Goal: Use online tool/utility: Utilize a website feature to perform a specific function

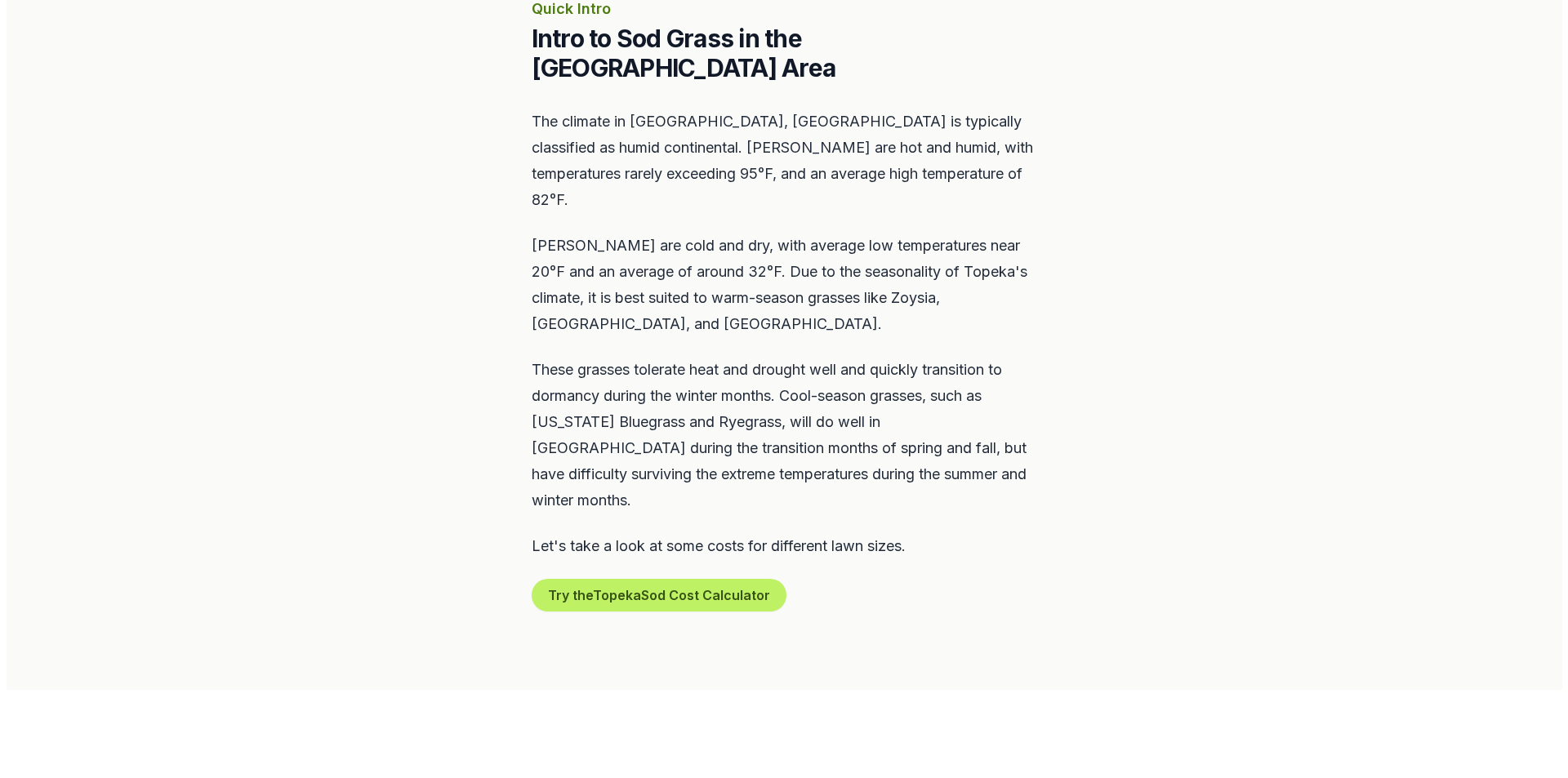
scroll to position [980, 0]
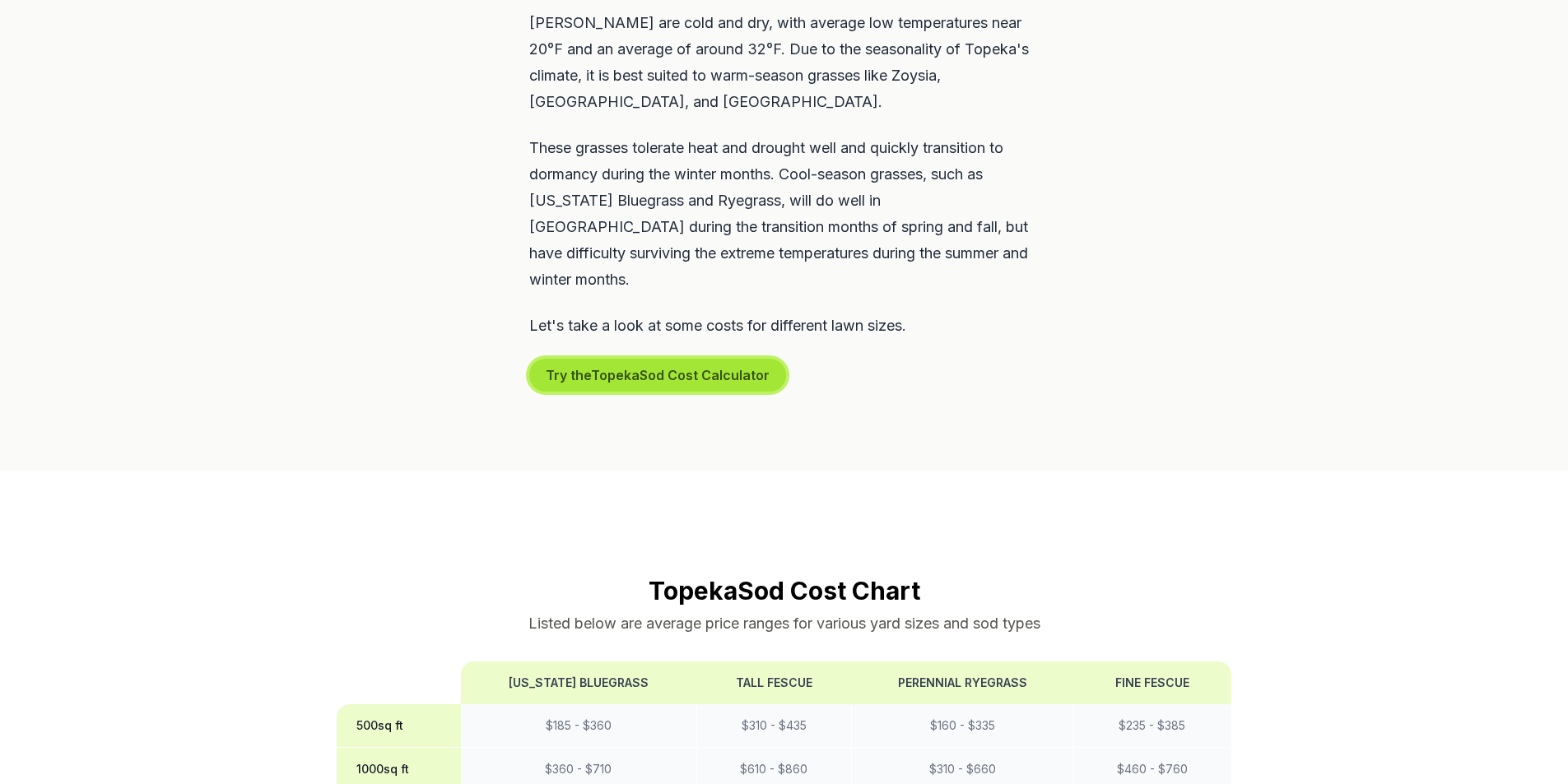
click at [618, 359] on button "Try the Topeka Sod Cost Calculator" at bounding box center [657, 375] width 257 height 33
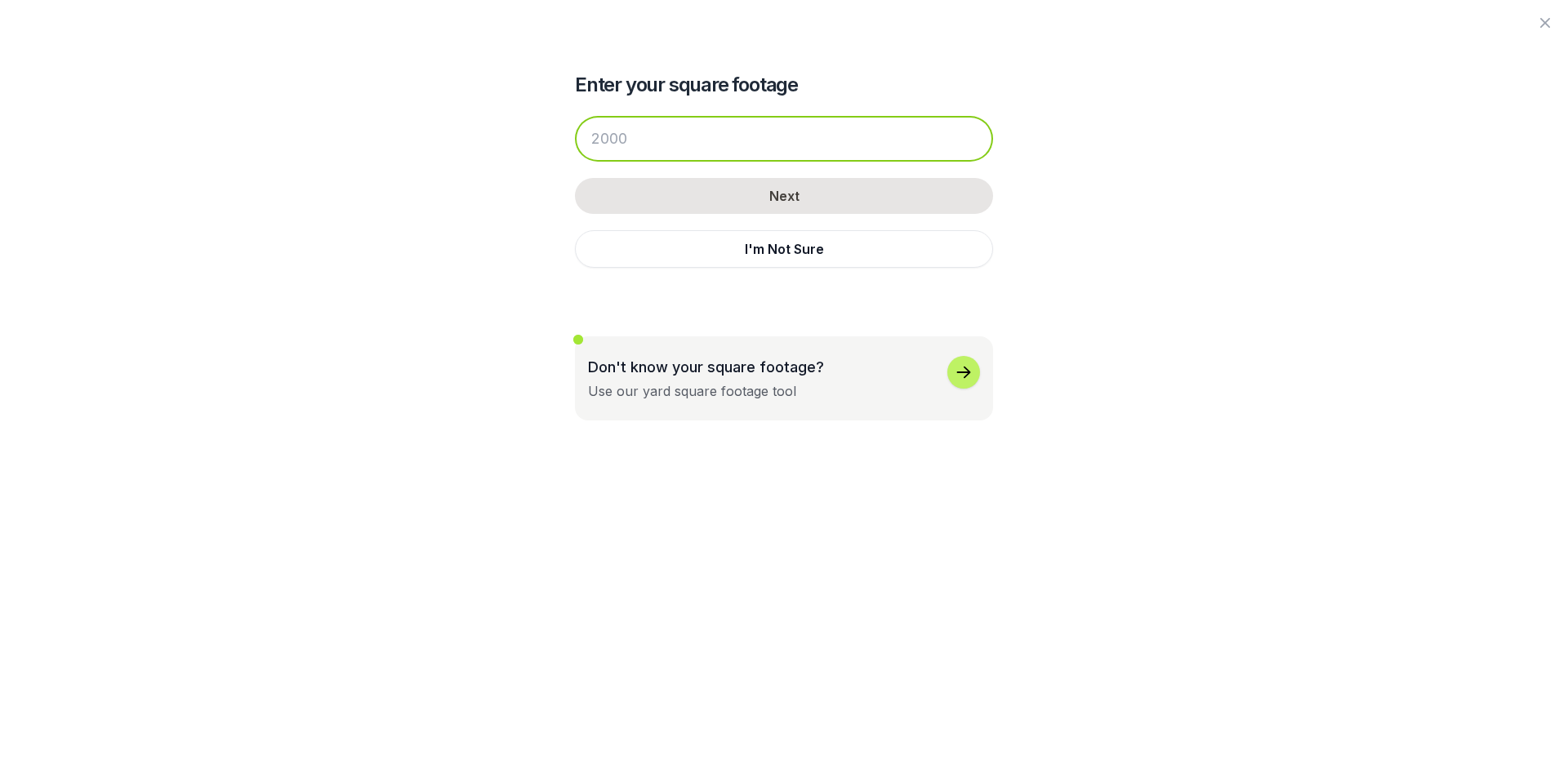
click at [633, 134] on input "number" at bounding box center [784, 138] width 418 height 46
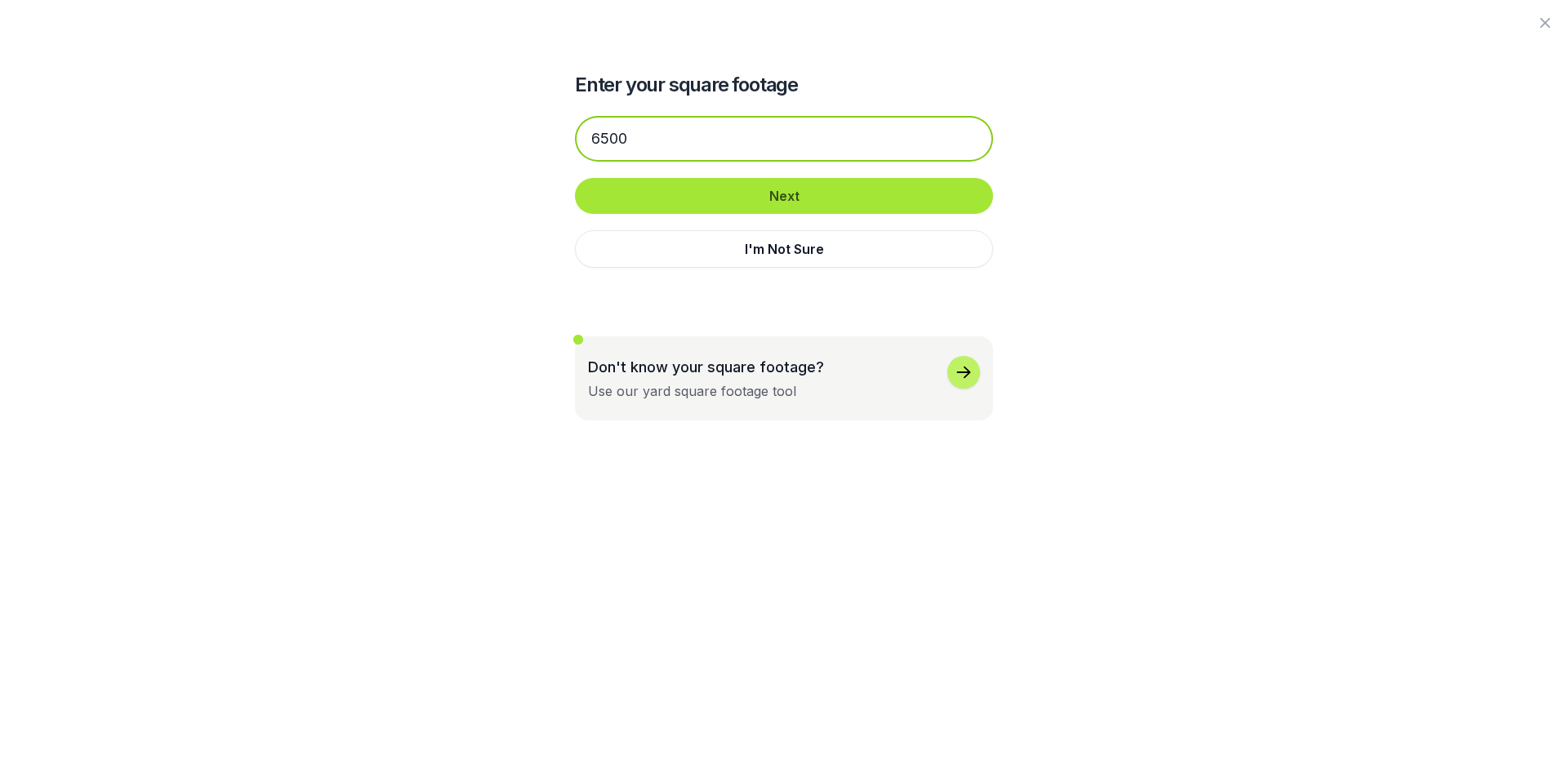
type input "6500"
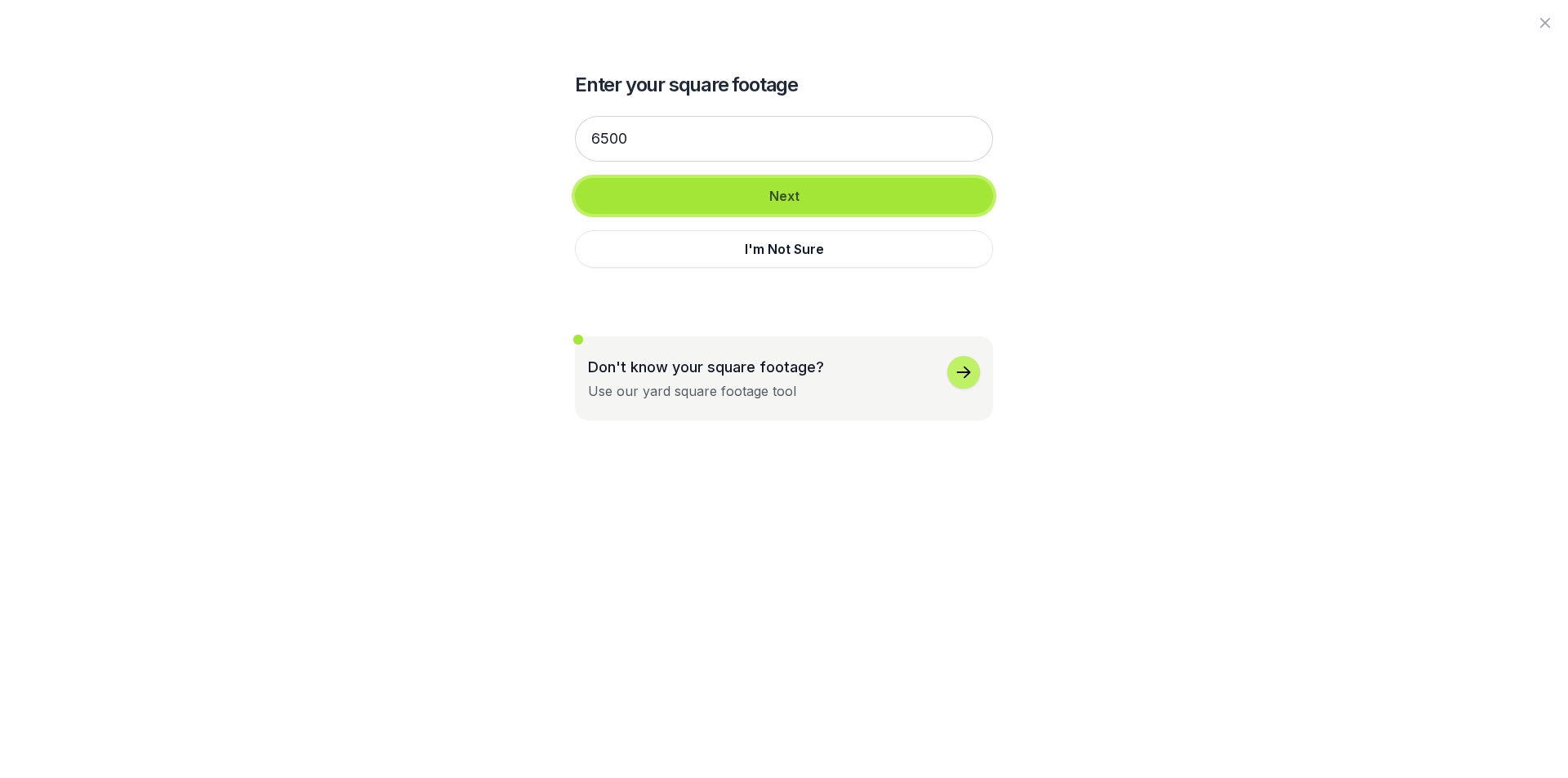
click at [760, 200] on button "Next" at bounding box center [784, 196] width 418 height 36
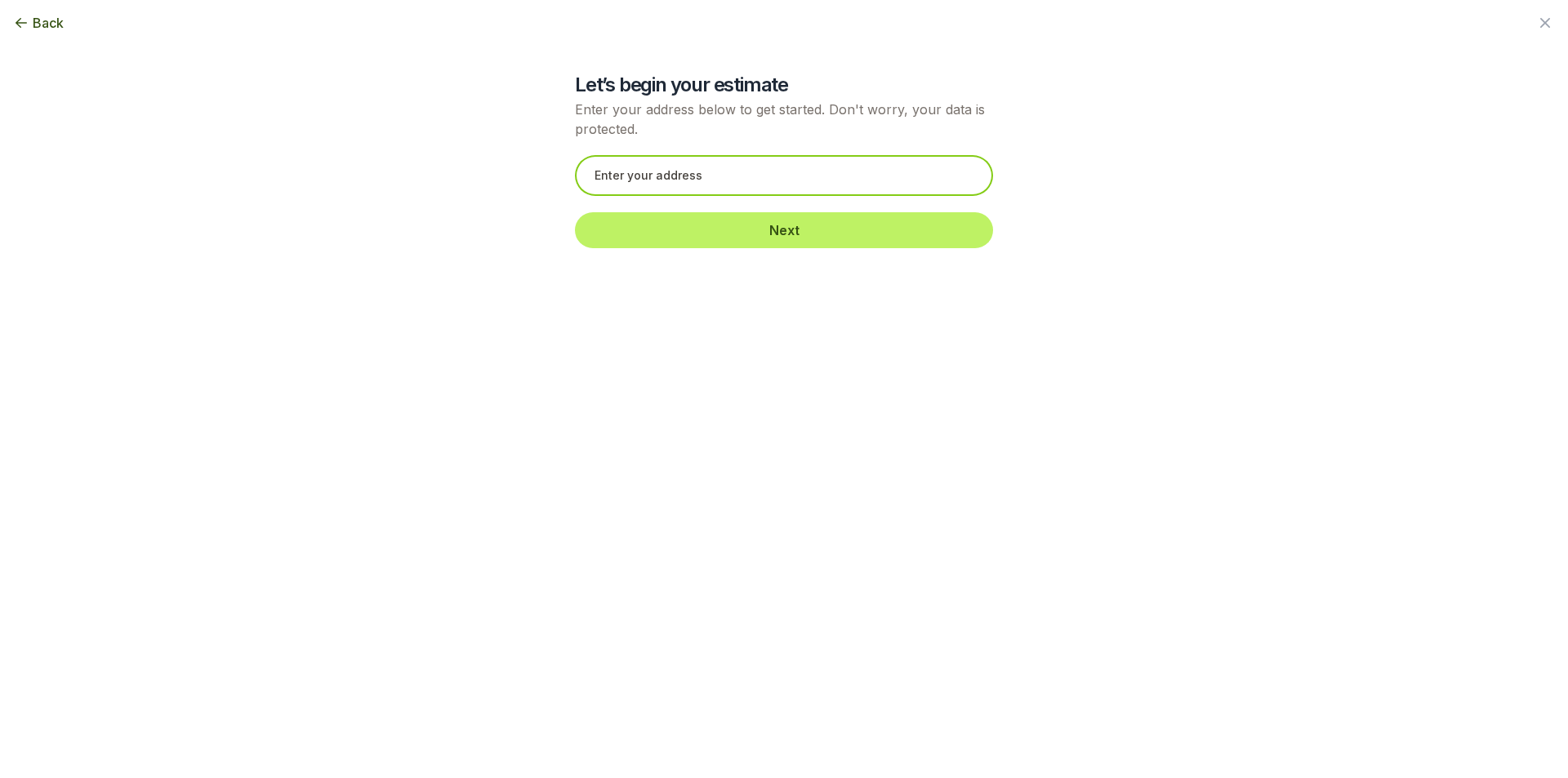
click at [764, 190] on input "text" at bounding box center [784, 175] width 418 height 41
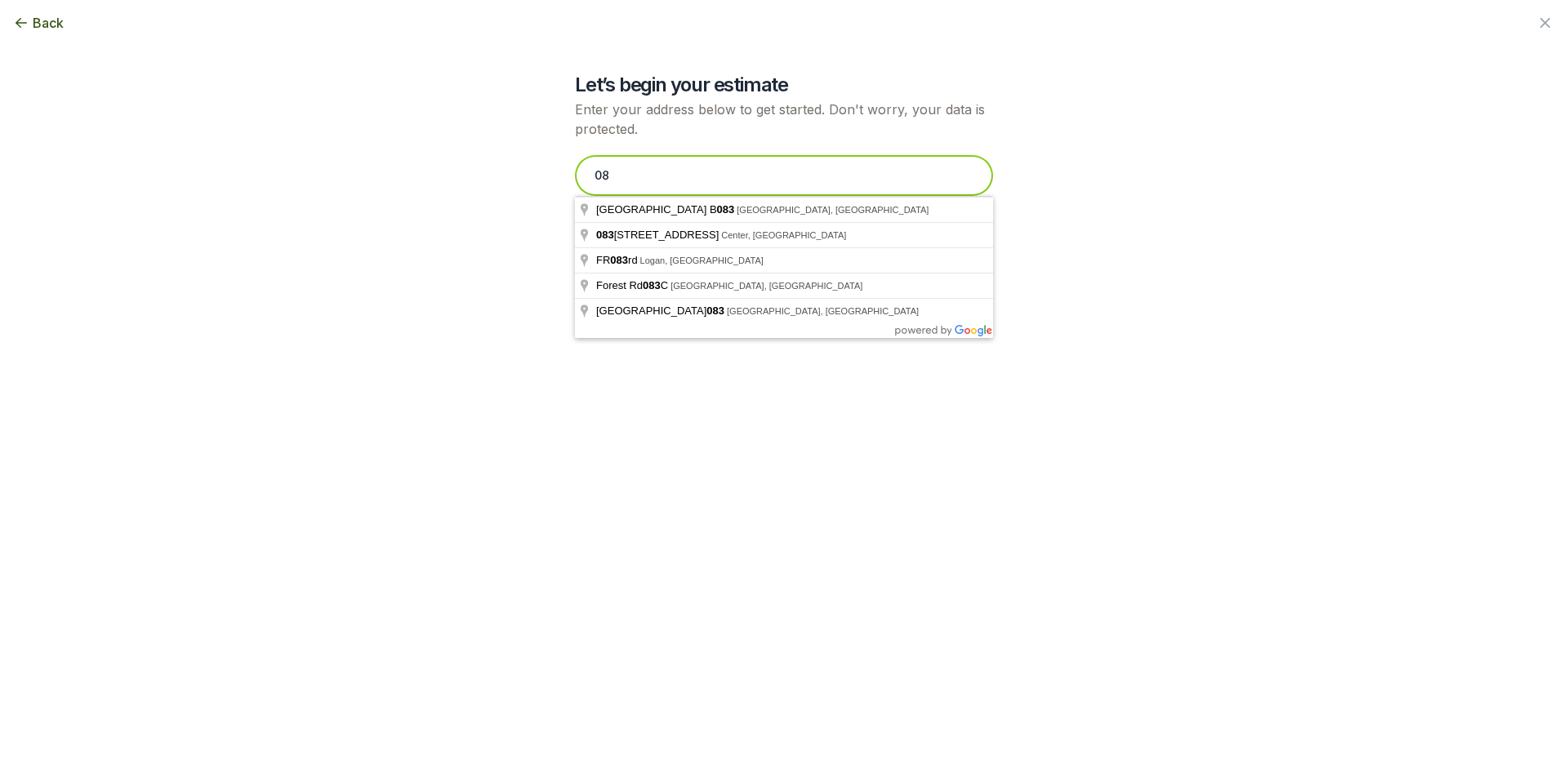
type input "0"
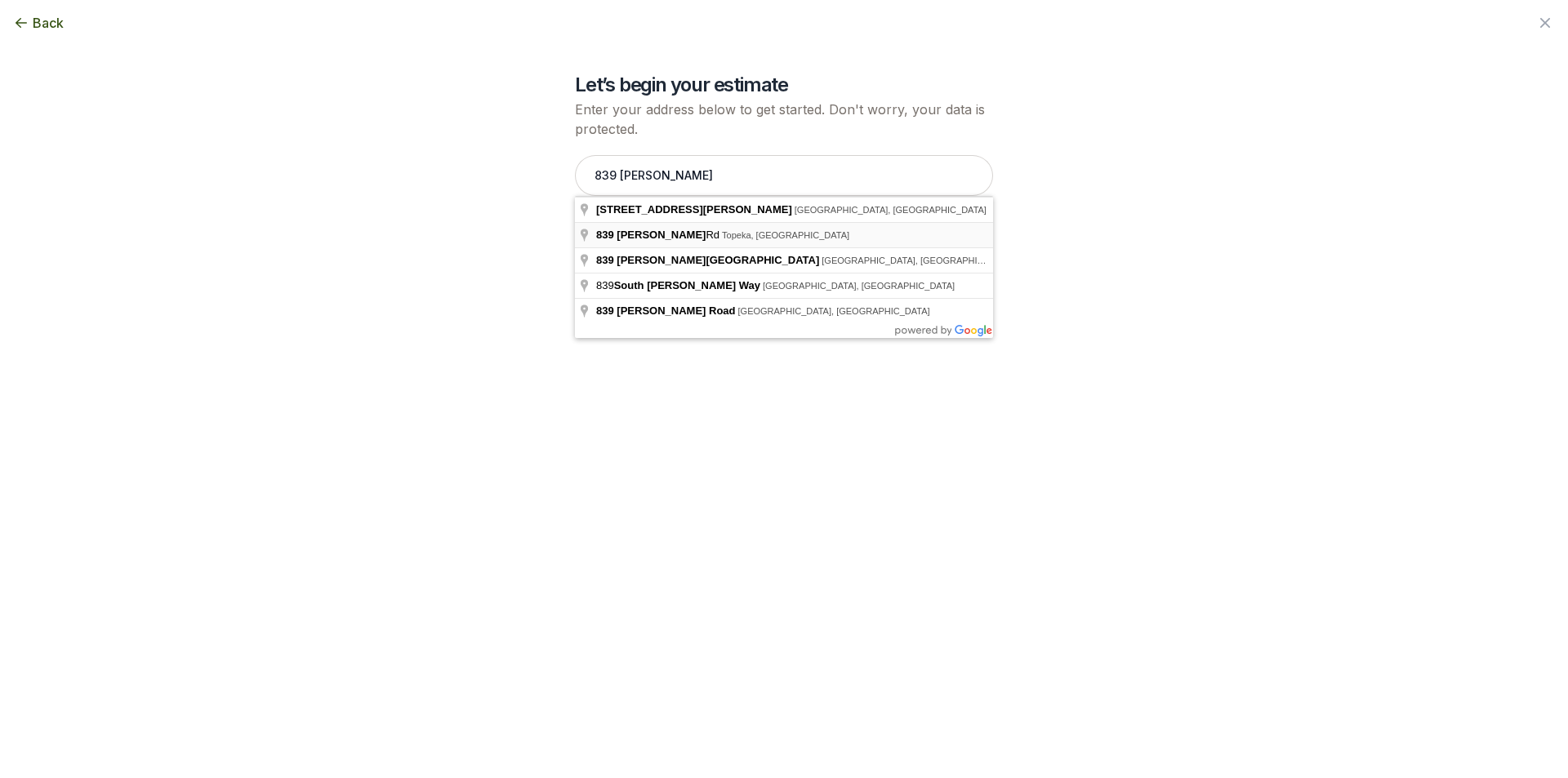
type input "[STREET_ADDRESS][PERSON_NAME][PERSON_NAME]"
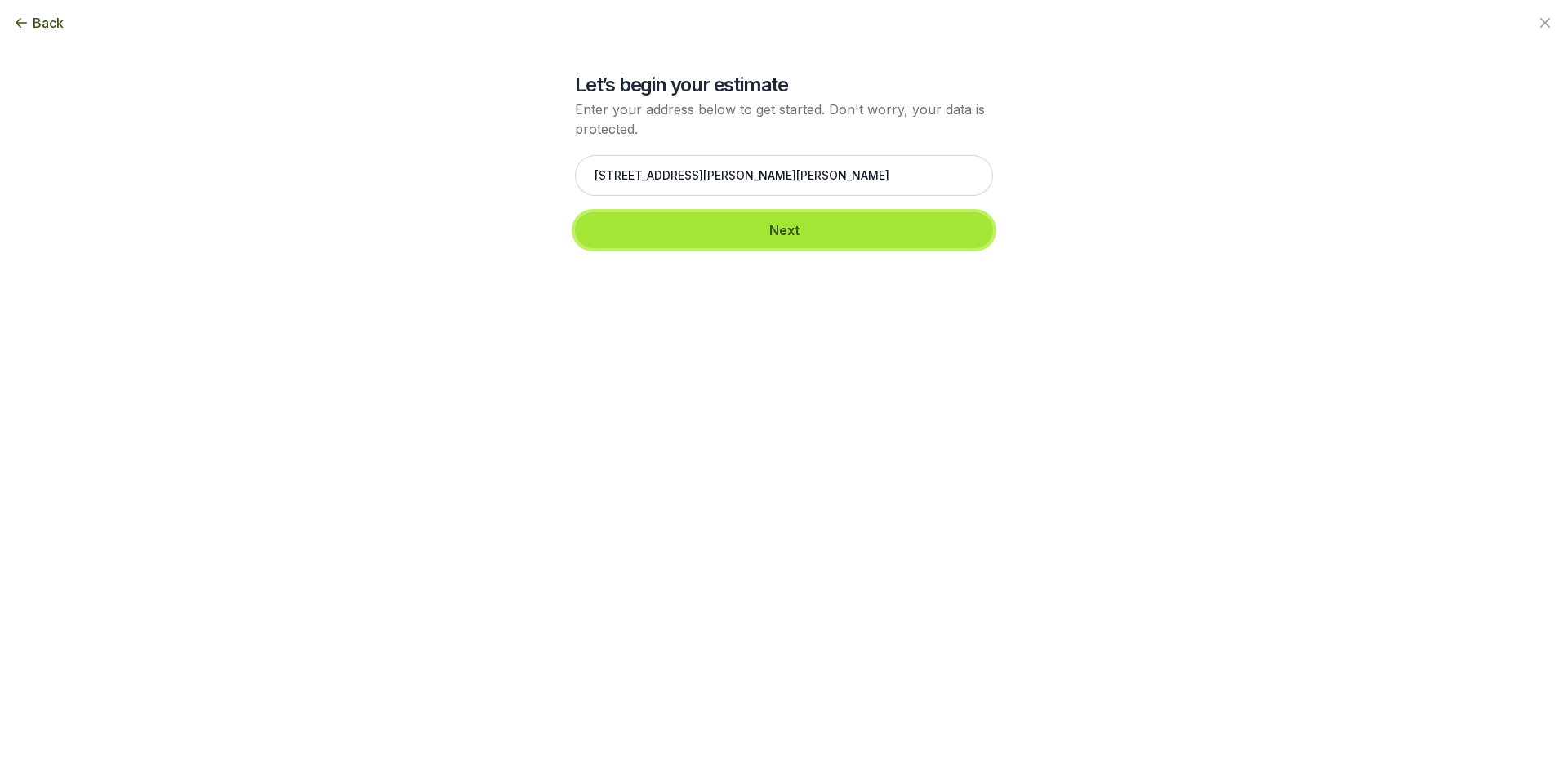
click at [790, 225] on button "Next" at bounding box center [784, 230] width 418 height 36
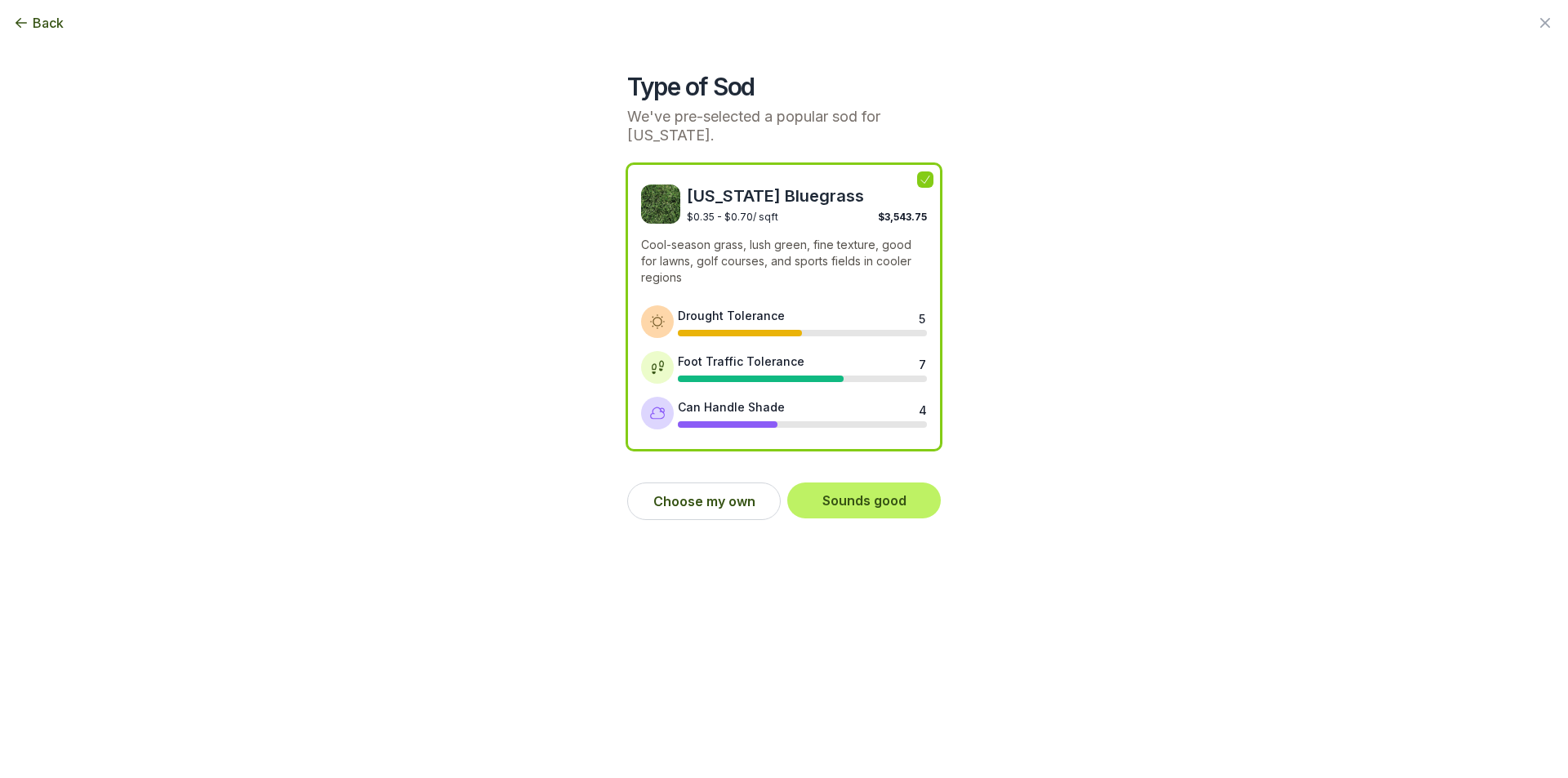
click at [712, 251] on p "Cool-season grass, lush green, fine texture, good for lawns, golf courses, and …" at bounding box center [784, 261] width 285 height 49
click at [883, 502] on button "Sounds good" at bounding box center [864, 500] width 154 height 36
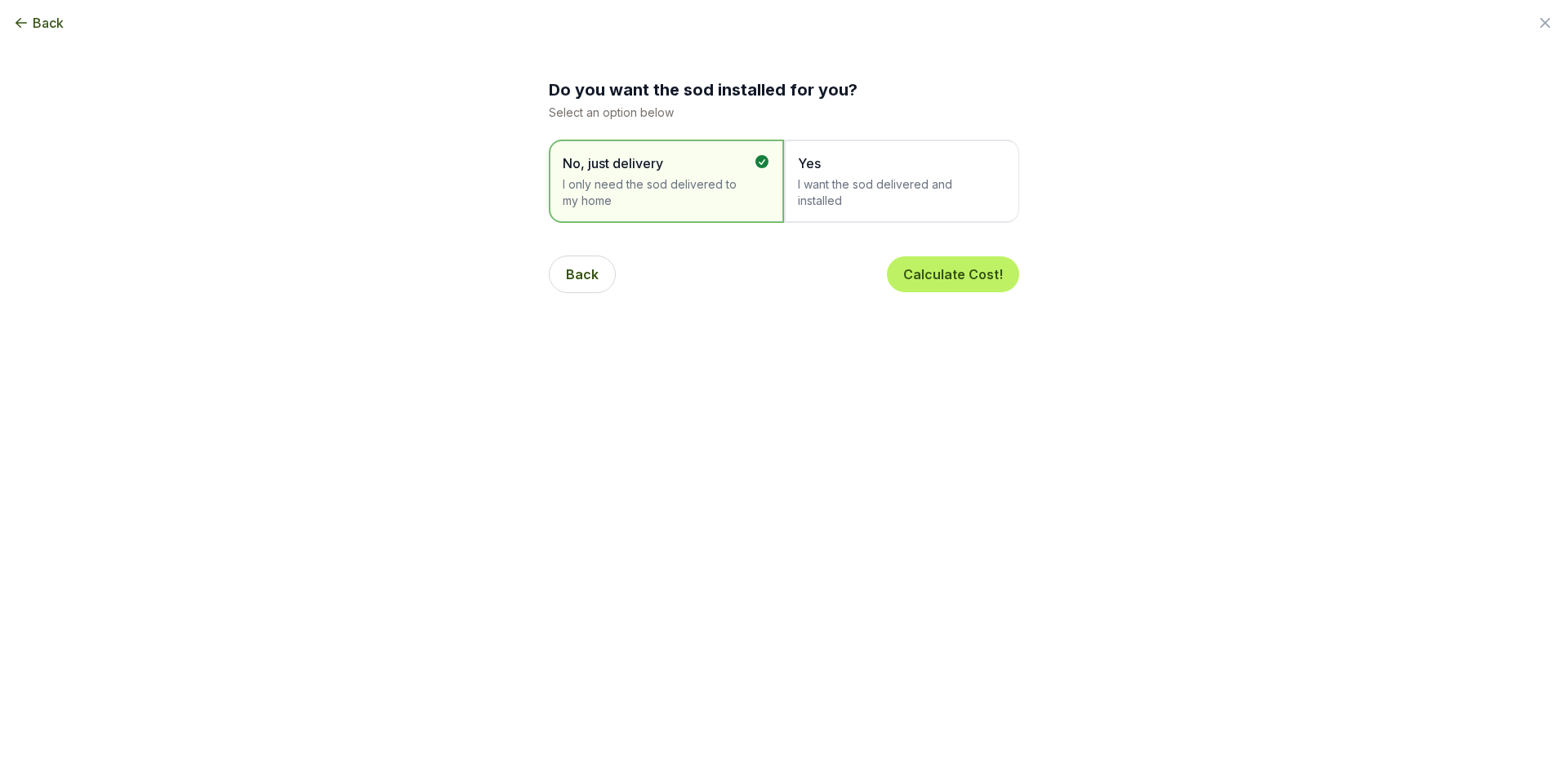
click at [850, 200] on span "I want the sod delivered and installed" at bounding box center [893, 192] width 191 height 33
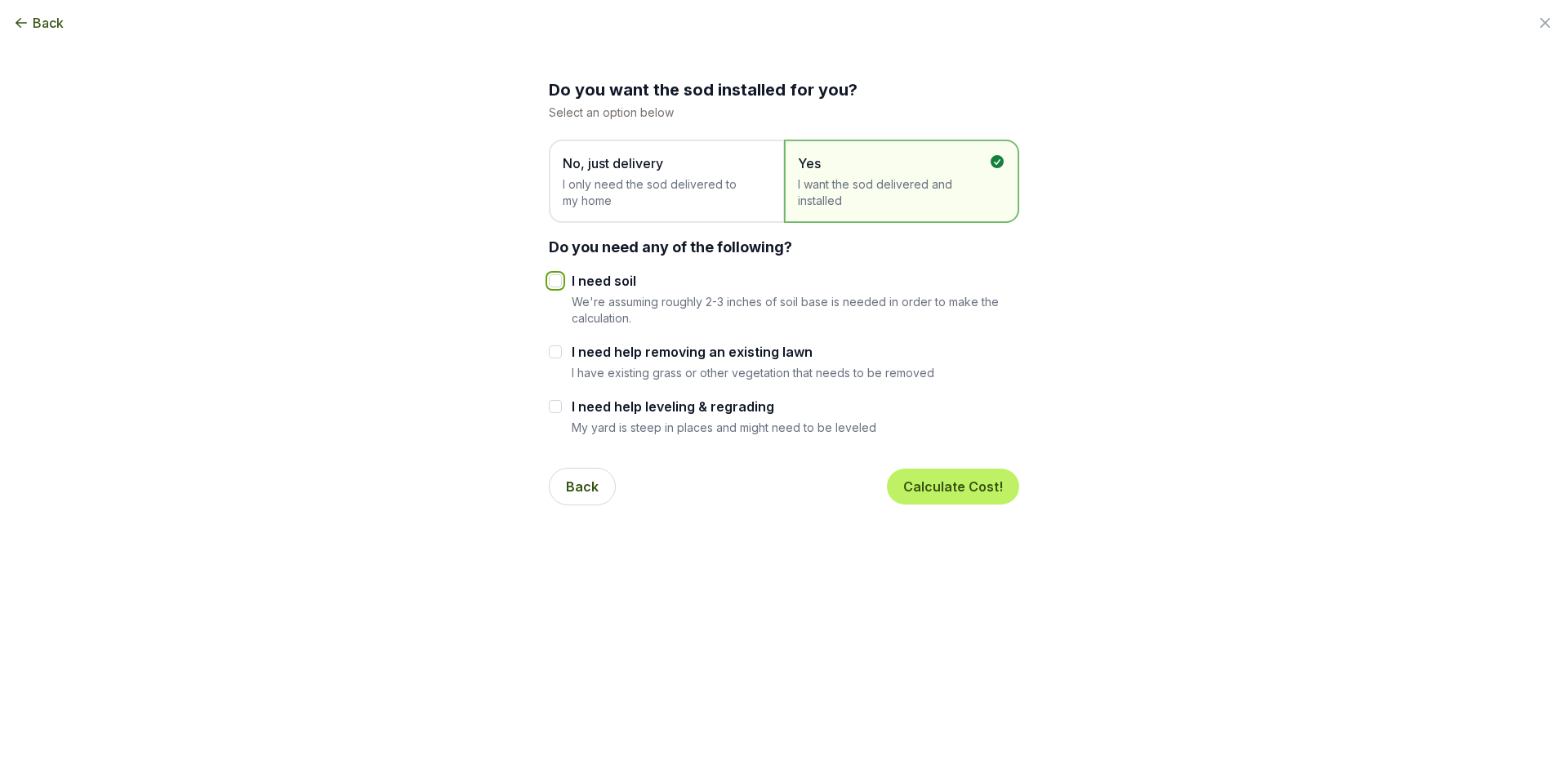
click at [557, 286] on input "I need soil" at bounding box center [555, 281] width 13 height 13
click at [565, 406] on div "I need help leveling & regrading My yard is steep in places and might need to b…" at bounding box center [784, 415] width 470 height 38
click at [561, 284] on input "I need soil" at bounding box center [555, 281] width 13 height 13
checkbox input "false"
click at [949, 486] on button "Calculate Cost!" at bounding box center [953, 487] width 132 height 36
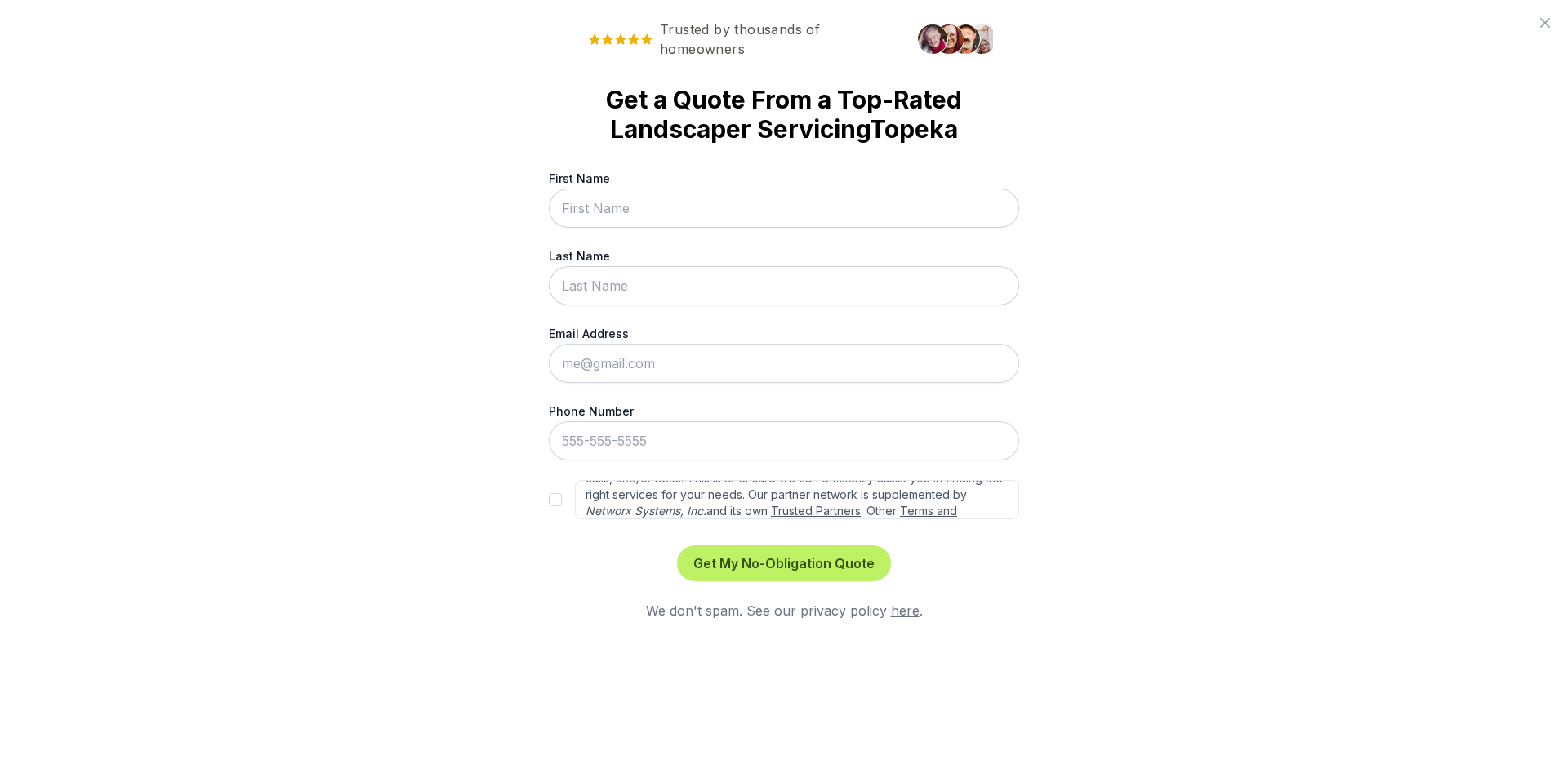
scroll to position [74, 0]
